Goal: Find specific page/section: Find specific page/section

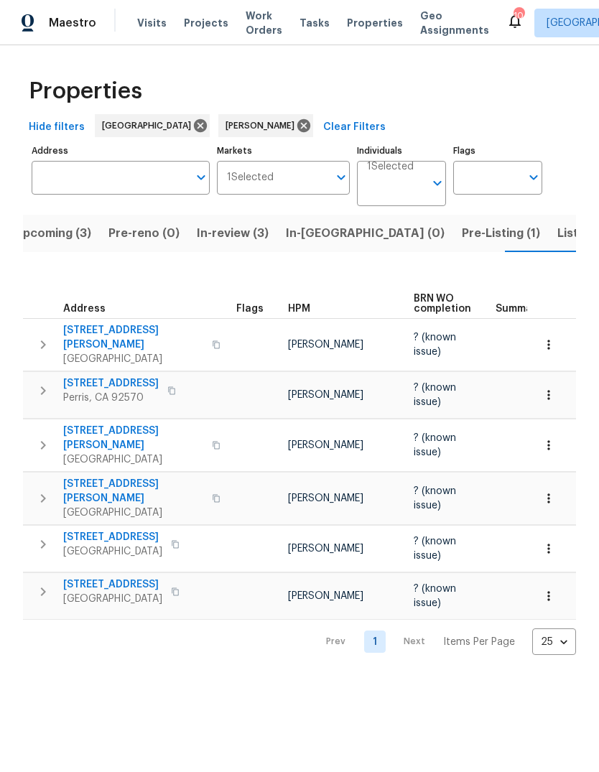
click at [462, 238] on span "Pre-Listing (1)" at bounding box center [501, 233] width 78 height 20
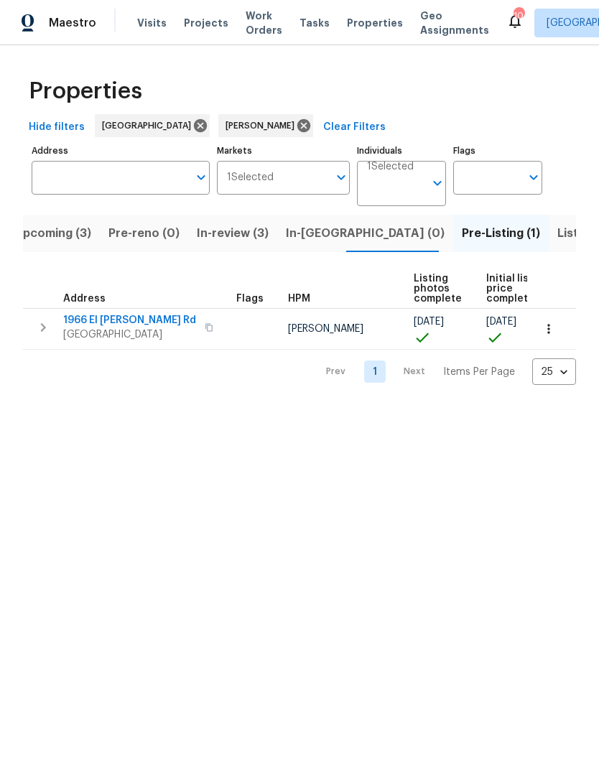
click at [146, 23] on span "Visits" at bounding box center [151, 23] width 29 height 14
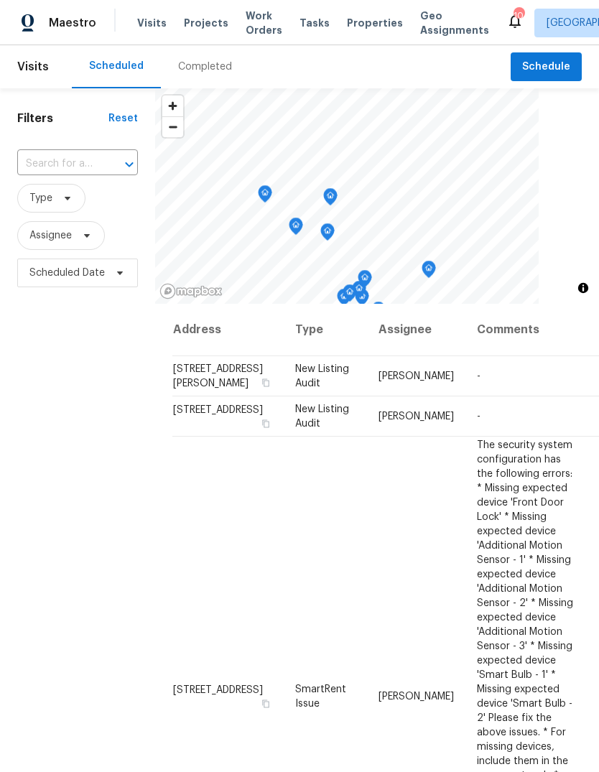
click at [215, 65] on div "Completed" at bounding box center [205, 67] width 54 height 14
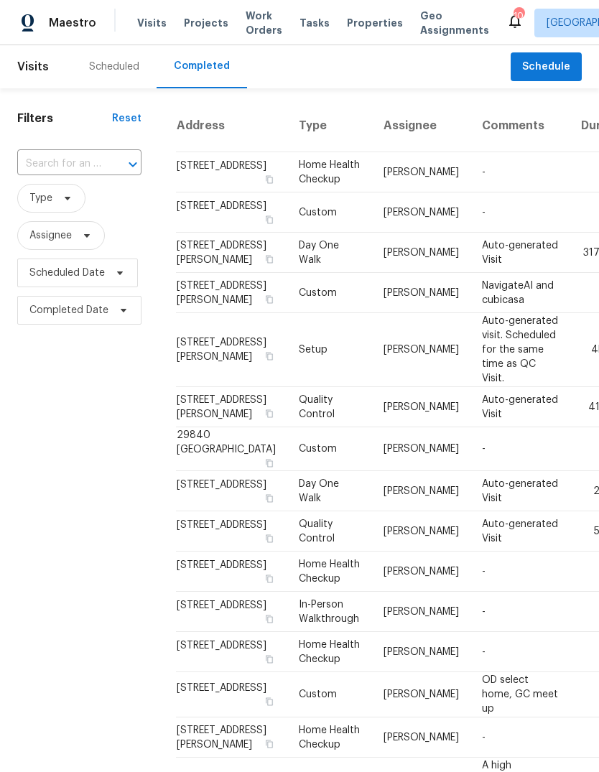
click at [363, 23] on span "Properties" at bounding box center [375, 23] width 56 height 14
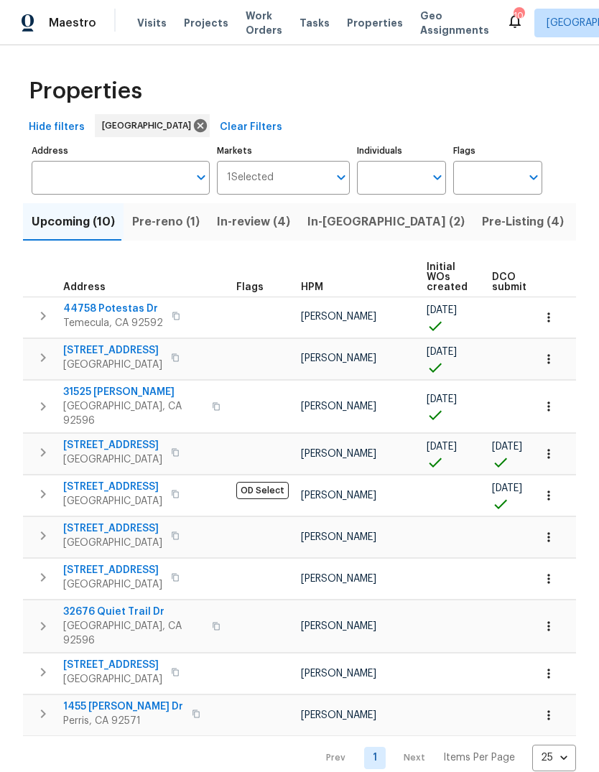
click at [482, 227] on span "Pre-Listing (4)" at bounding box center [523, 222] width 82 height 20
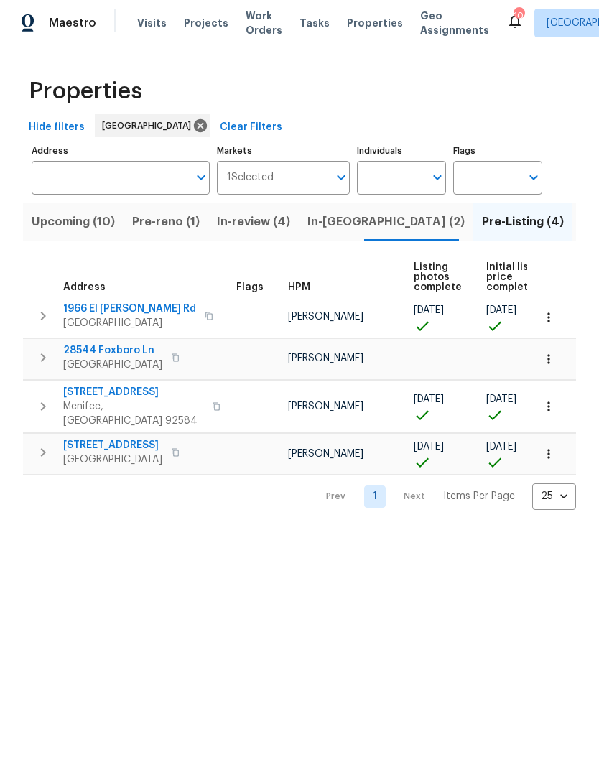
click at [205, 22] on span "Projects" at bounding box center [206, 23] width 45 height 14
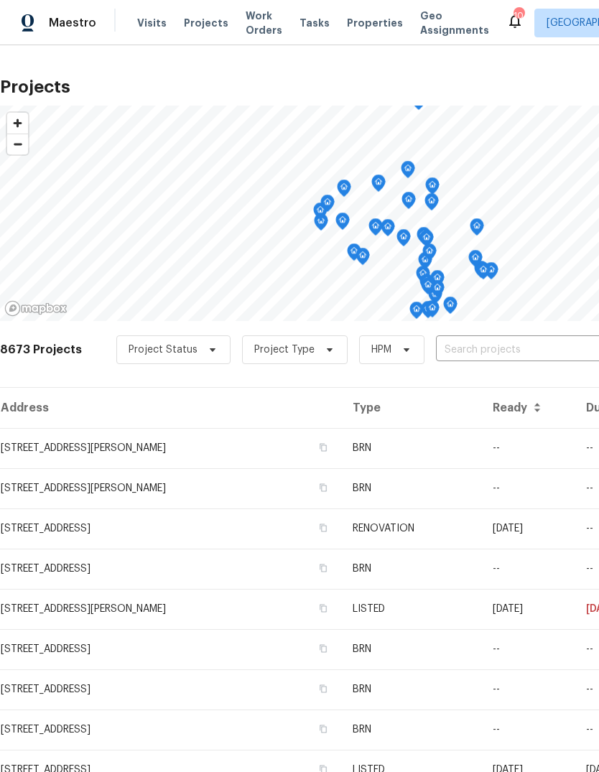
click at [453, 355] on input "text" at bounding box center [518, 350] width 164 height 22
type input "28544"
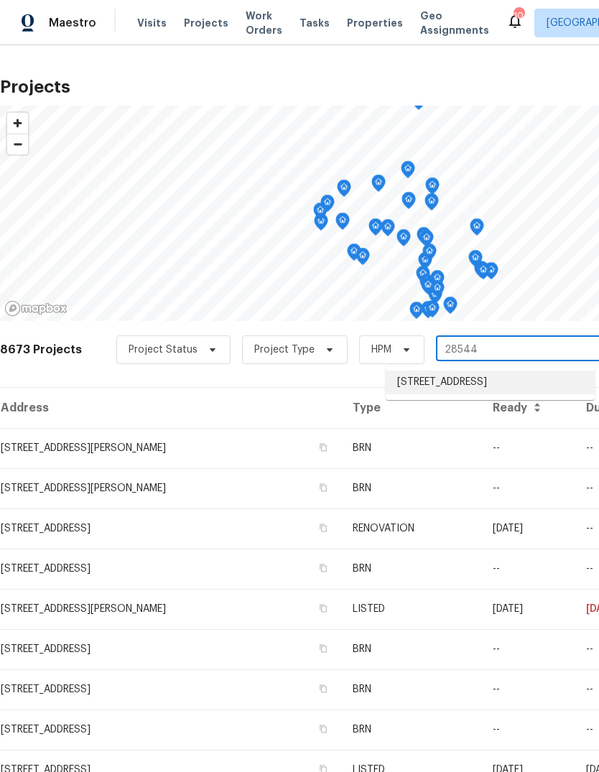
click at [509, 383] on li "[STREET_ADDRESS]" at bounding box center [489, 382] width 209 height 24
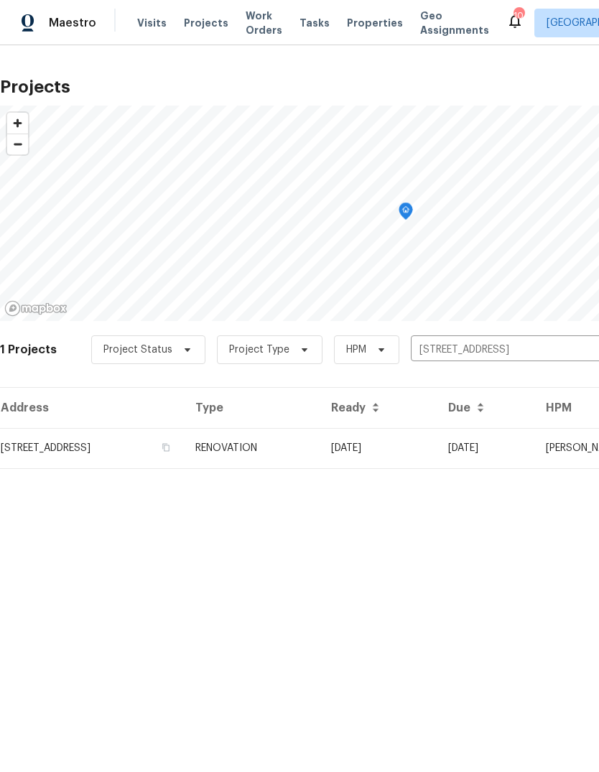
click at [319, 449] on td "RENOVATION" at bounding box center [252, 448] width 136 height 40
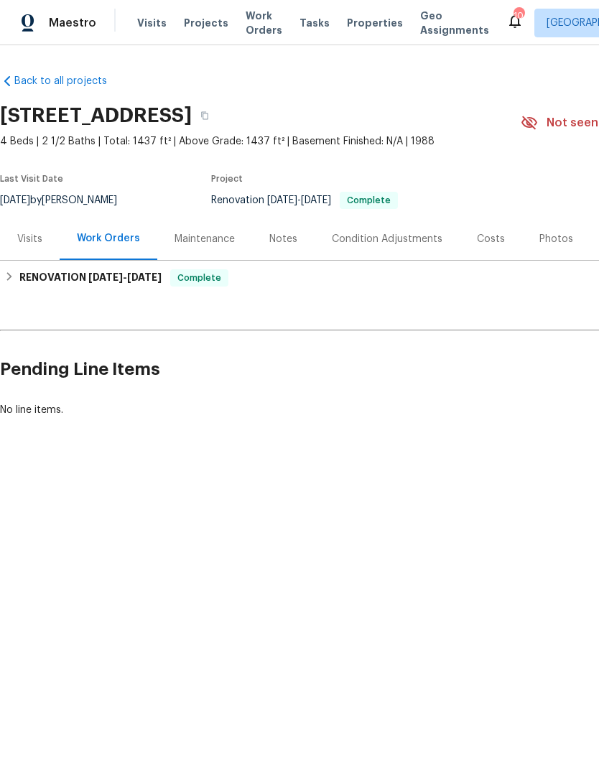
click at [556, 244] on div "Photos" at bounding box center [556, 239] width 34 height 14
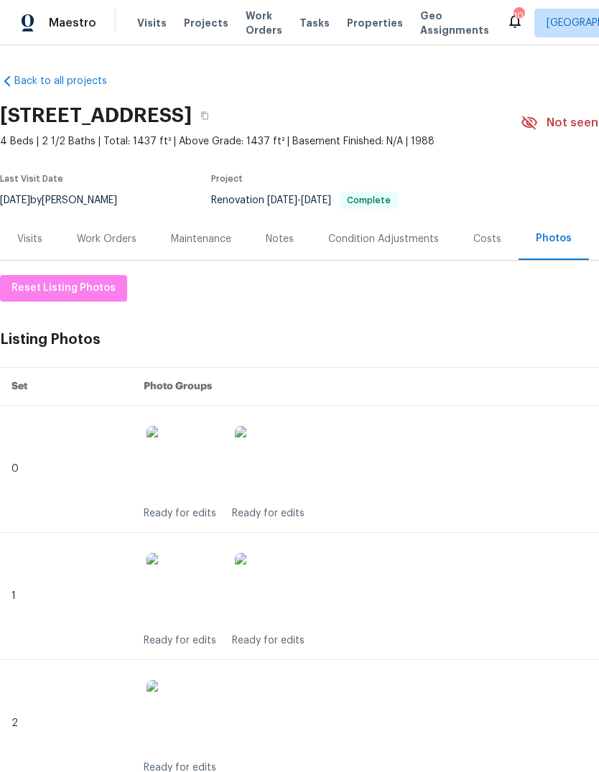
click at [146, 29] on span "Visits" at bounding box center [151, 23] width 29 height 14
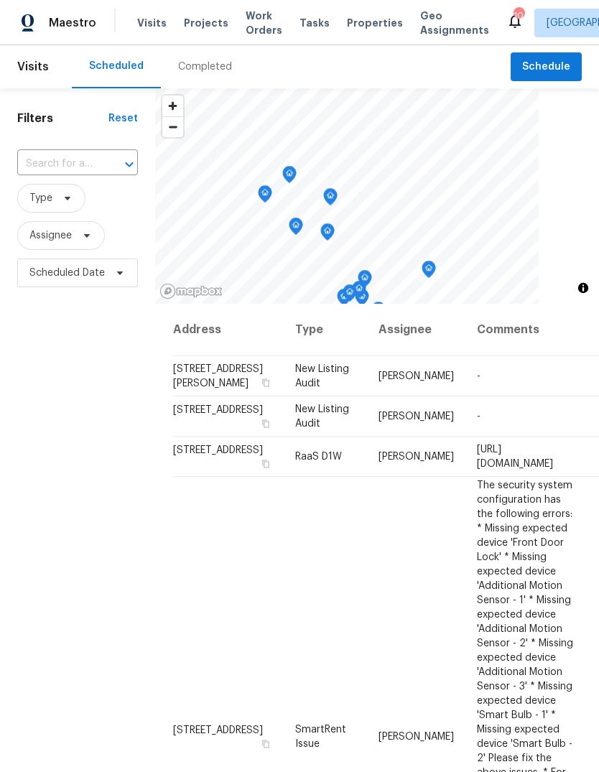
click at [366, 27] on span "Properties" at bounding box center [375, 23] width 56 height 14
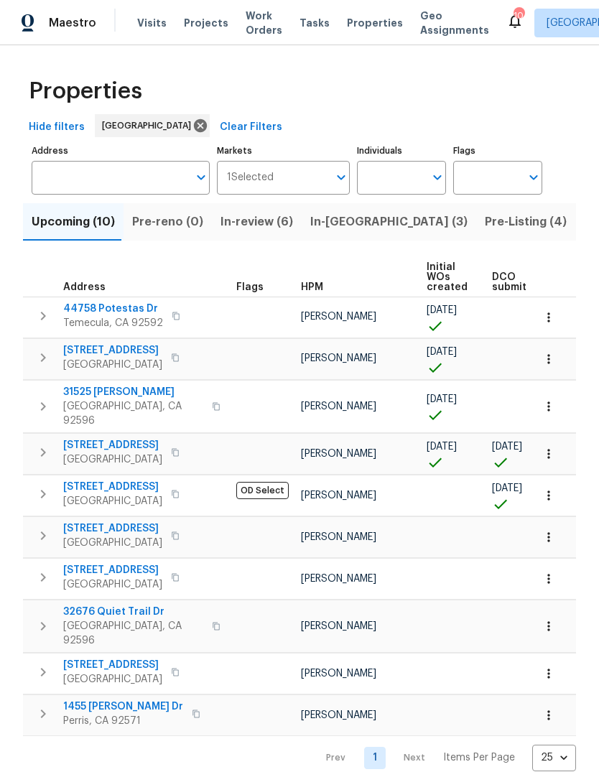
click at [385, 186] on input "Individuals" at bounding box center [390, 178] width 67 height 34
type input "[PERSON_NAME]"
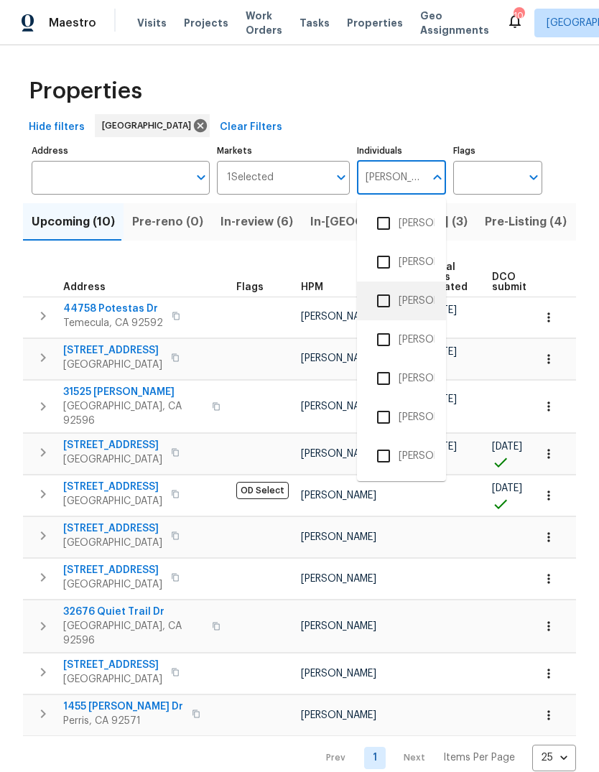
click at [419, 286] on li "[PERSON_NAME]" at bounding box center [401, 301] width 66 height 30
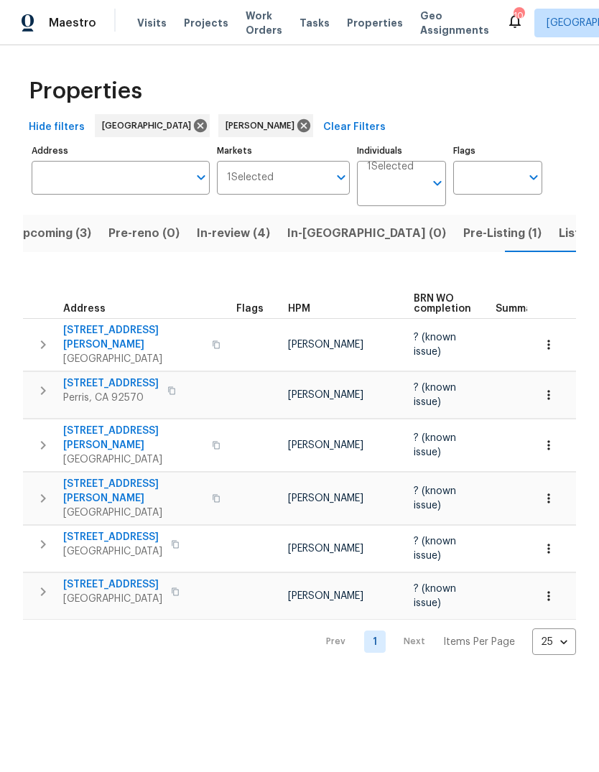
scroll to position [0, -1]
click at [558, 235] on span "Listed (1)" at bounding box center [584, 233] width 52 height 20
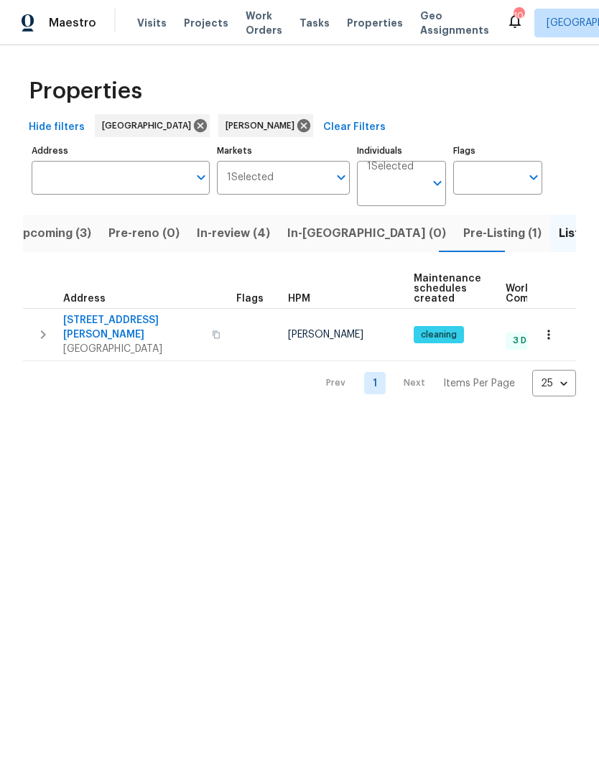
click at [463, 238] on span "Pre-Listing (1)" at bounding box center [502, 233] width 78 height 20
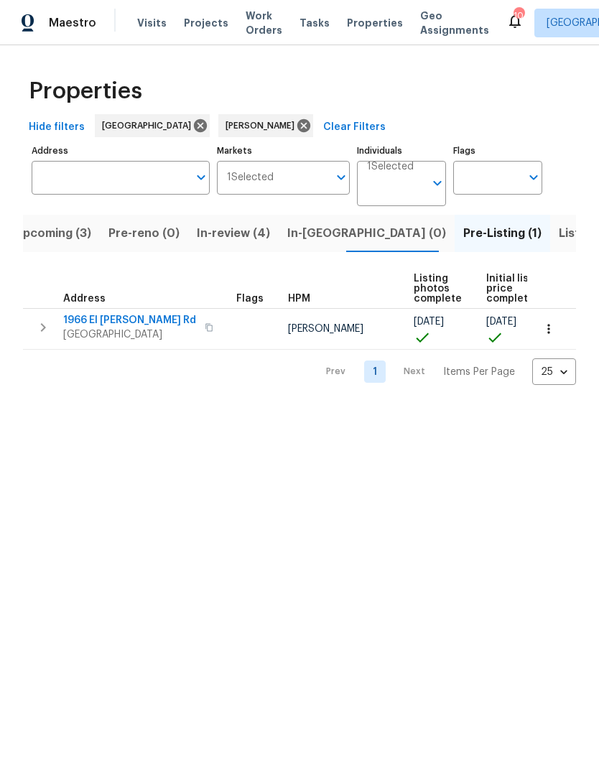
click at [245, 242] on span "In-review (4)" at bounding box center [233, 233] width 73 height 20
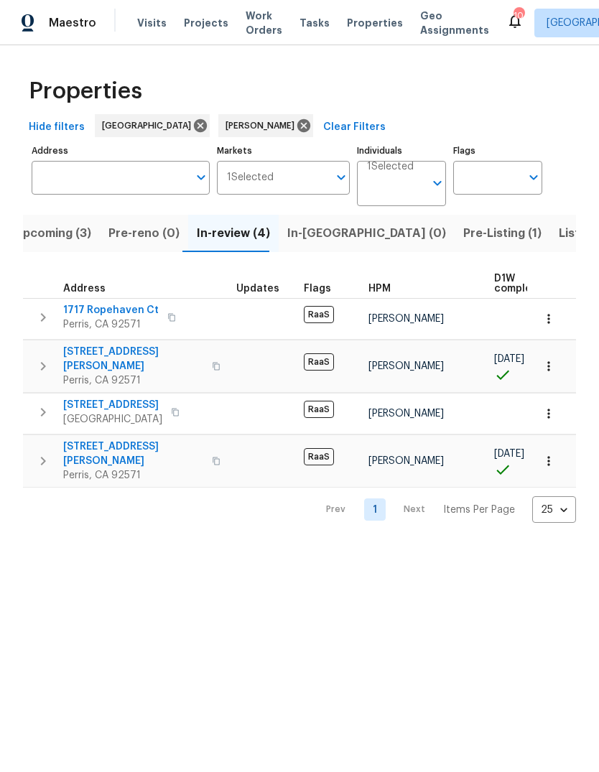
click at [157, 17] on span "Visits" at bounding box center [151, 23] width 29 height 14
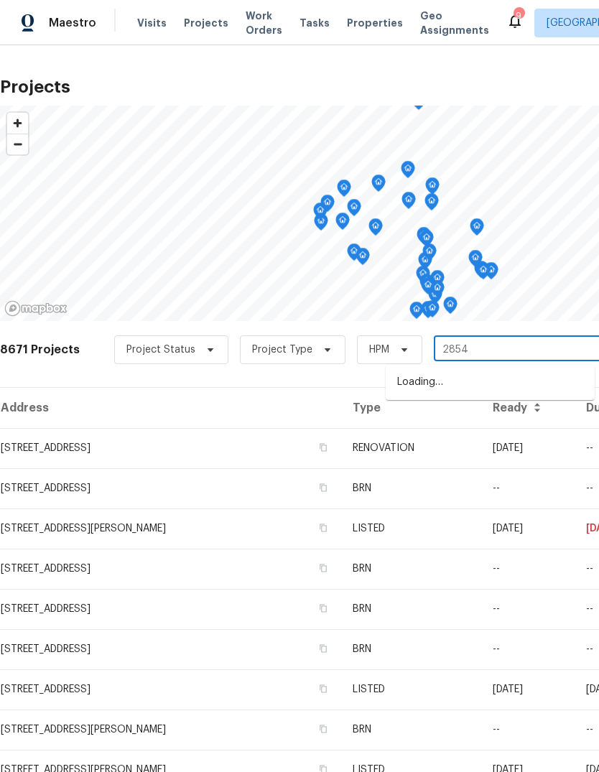
type input "28544"
click at [508, 377] on li "[STREET_ADDRESS]" at bounding box center [489, 382] width 209 height 24
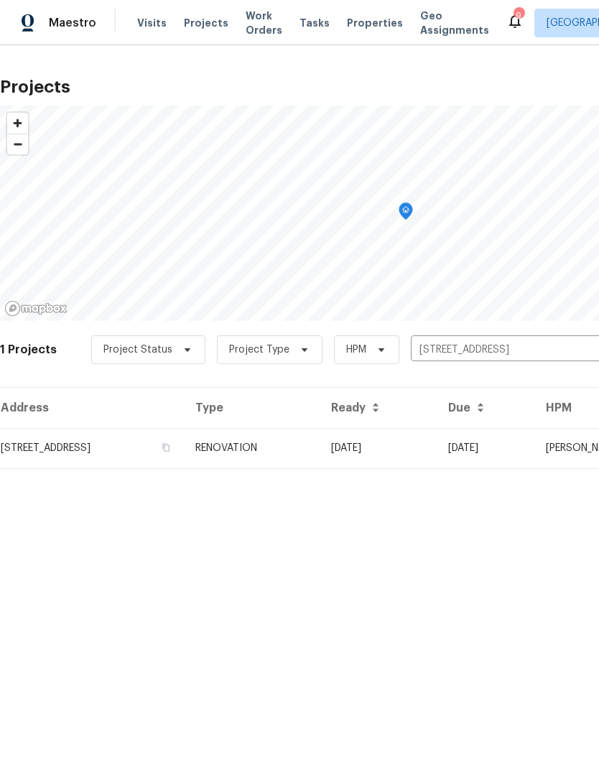
click at [319, 445] on td "RENOVATION" at bounding box center [252, 448] width 136 height 40
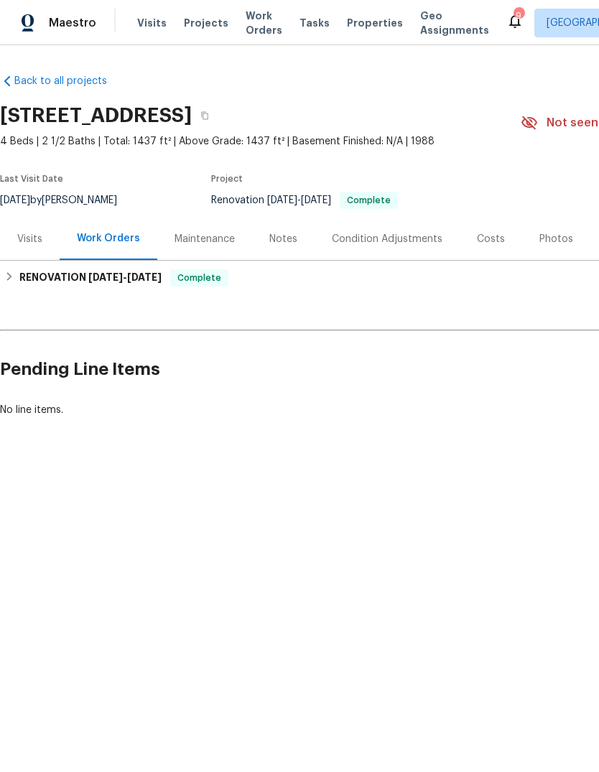
click at [281, 240] on div "Notes" at bounding box center [283, 239] width 28 height 14
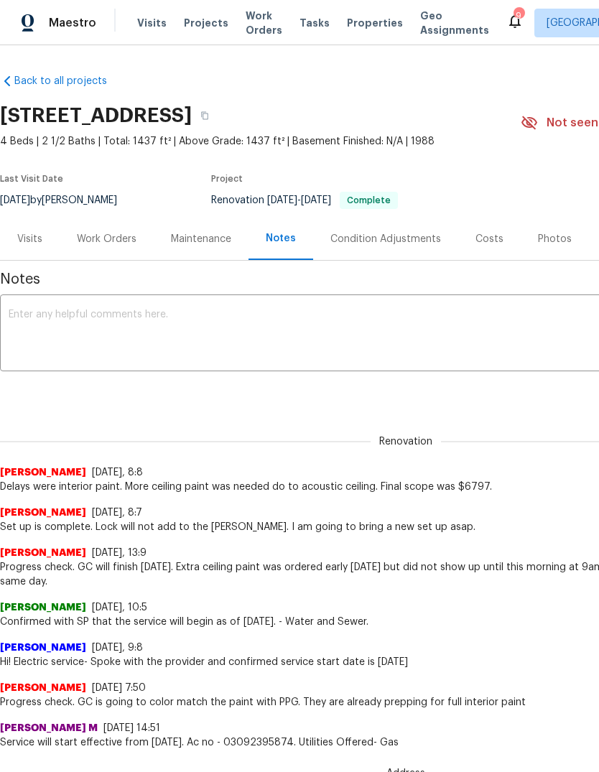
click at [116, 243] on div "Work Orders" at bounding box center [107, 239] width 60 height 14
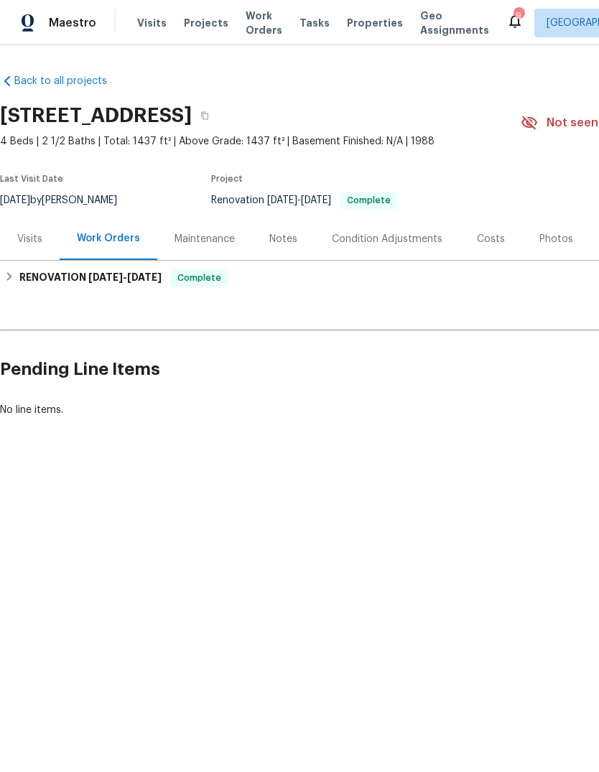
click at [158, 23] on span "Visits" at bounding box center [151, 23] width 29 height 14
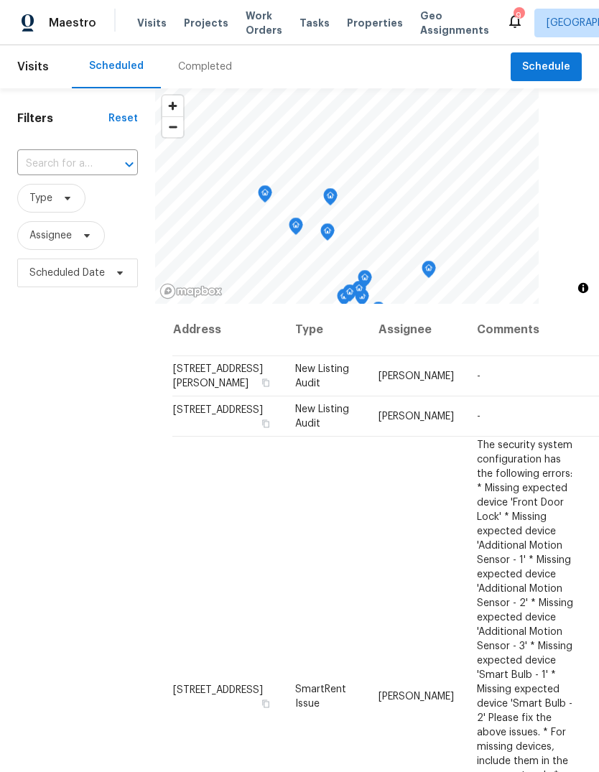
click at [207, 27] on span "Projects" at bounding box center [206, 23] width 45 height 14
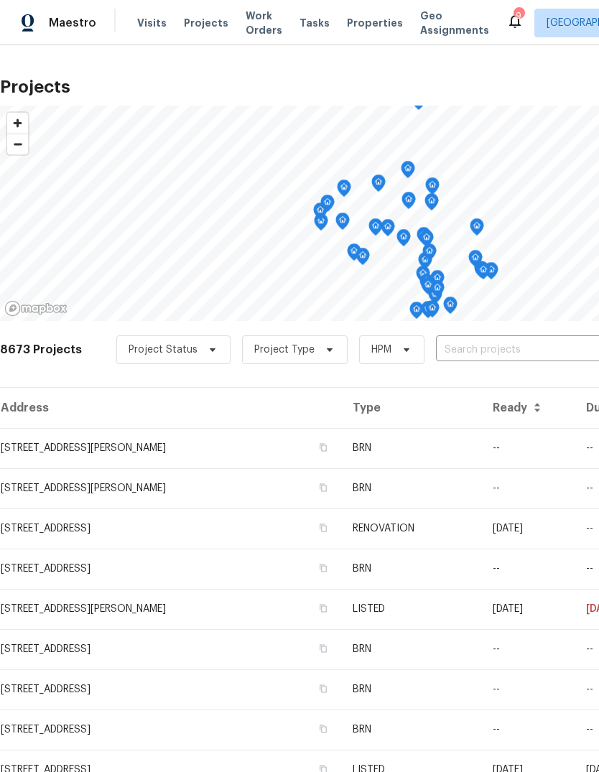
click at [360, 27] on span "Properties" at bounding box center [375, 23] width 56 height 14
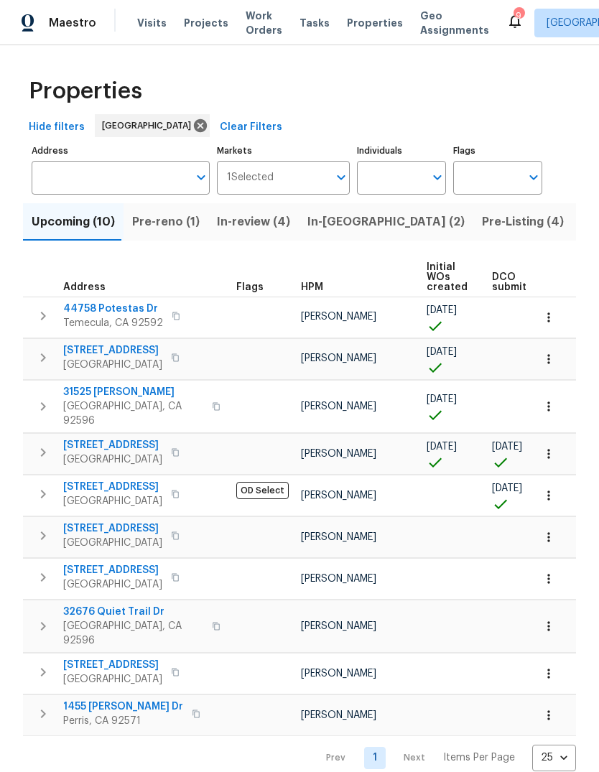
click at [482, 220] on span "Pre-Listing (4)" at bounding box center [523, 222] width 82 height 20
